Goal: Find specific page/section: Find specific page/section

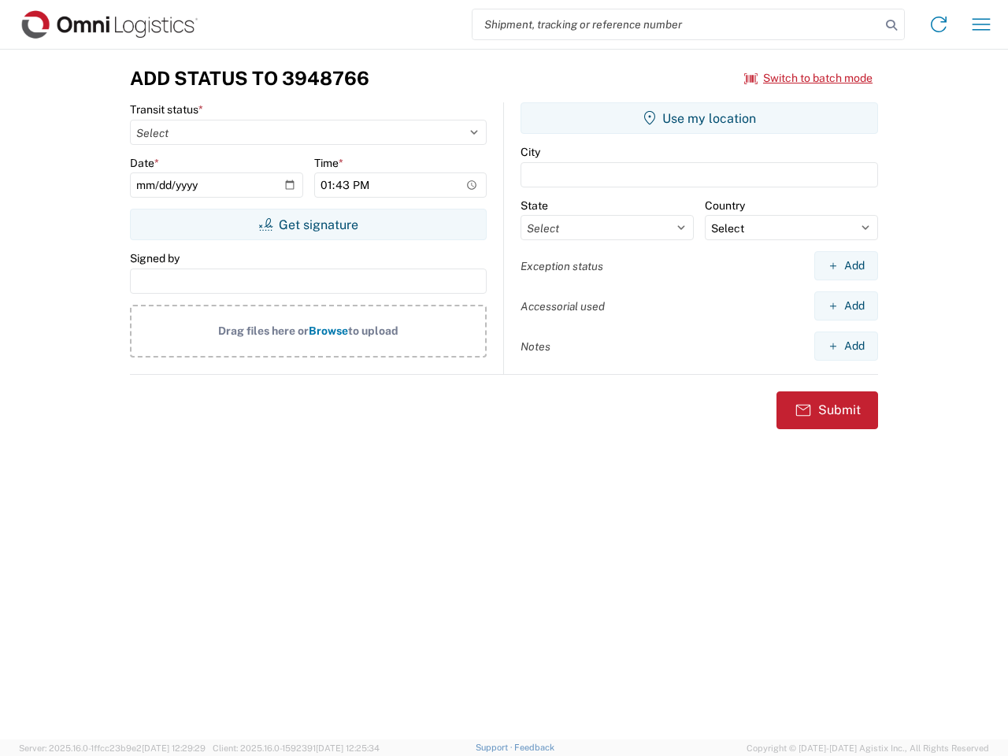
click at [677, 24] on input "search" at bounding box center [677, 24] width 408 height 30
click at [892, 25] on icon at bounding box center [892, 25] width 22 height 22
click at [939, 24] on icon at bounding box center [938, 24] width 25 height 25
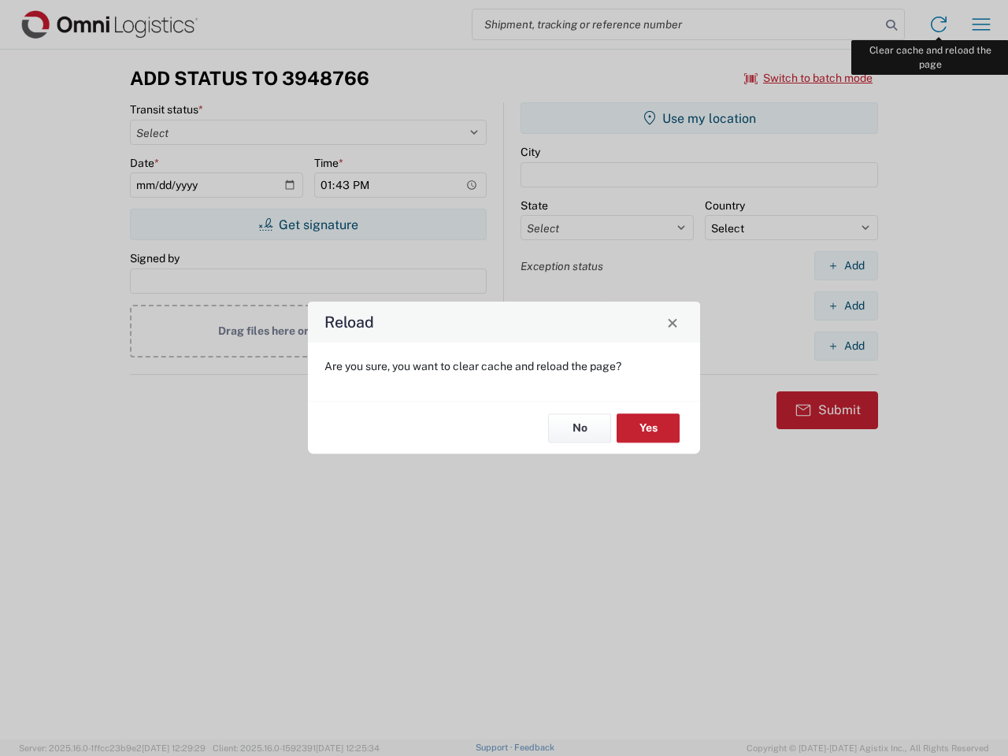
click at [981, 24] on div "Reload Are you sure, you want to clear cache and reload the page? No Yes" at bounding box center [504, 378] width 1008 height 756
click at [809, 78] on div "Reload Are you sure, you want to clear cache and reload the page? No Yes" at bounding box center [504, 378] width 1008 height 756
click at [308, 224] on div "Reload Are you sure, you want to clear cache and reload the page? No Yes" at bounding box center [504, 378] width 1008 height 756
click at [699, 118] on div "Reload Are you sure, you want to clear cache and reload the page? No Yes" at bounding box center [504, 378] width 1008 height 756
click at [846, 265] on div "Reload Are you sure, you want to clear cache and reload the page? No Yes" at bounding box center [504, 378] width 1008 height 756
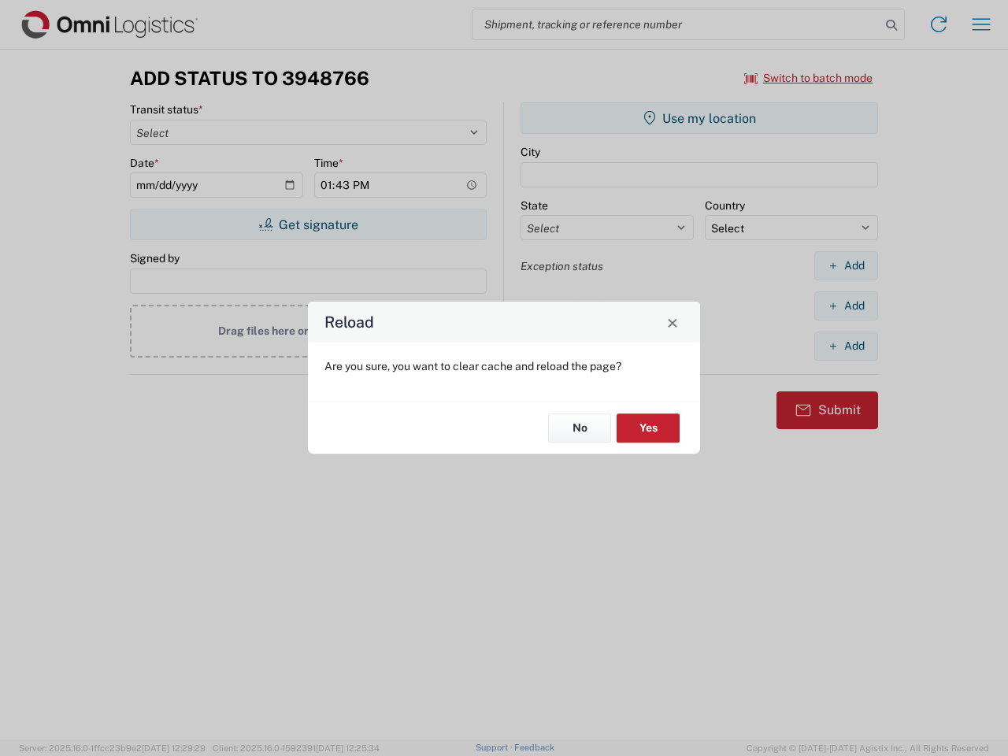
click at [846, 306] on div "Reload Are you sure, you want to clear cache and reload the page? No Yes" at bounding box center [504, 378] width 1008 height 756
click at [846, 346] on div "Reload Are you sure, you want to clear cache and reload the page? No Yes" at bounding box center [504, 378] width 1008 height 756
